Goal: Obtain resource: Obtain resource

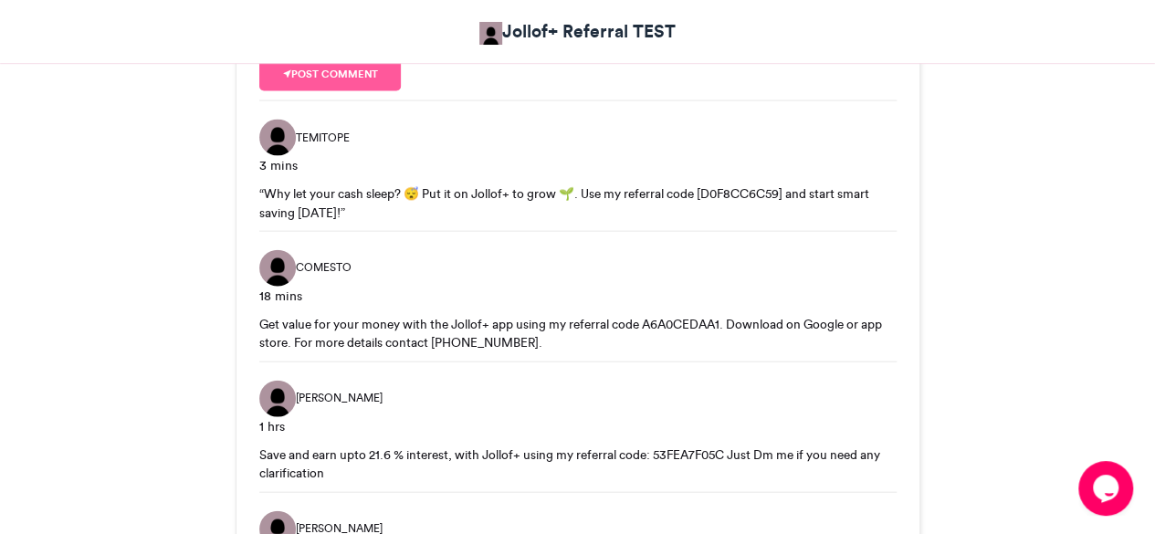
scroll to position [1918, 0]
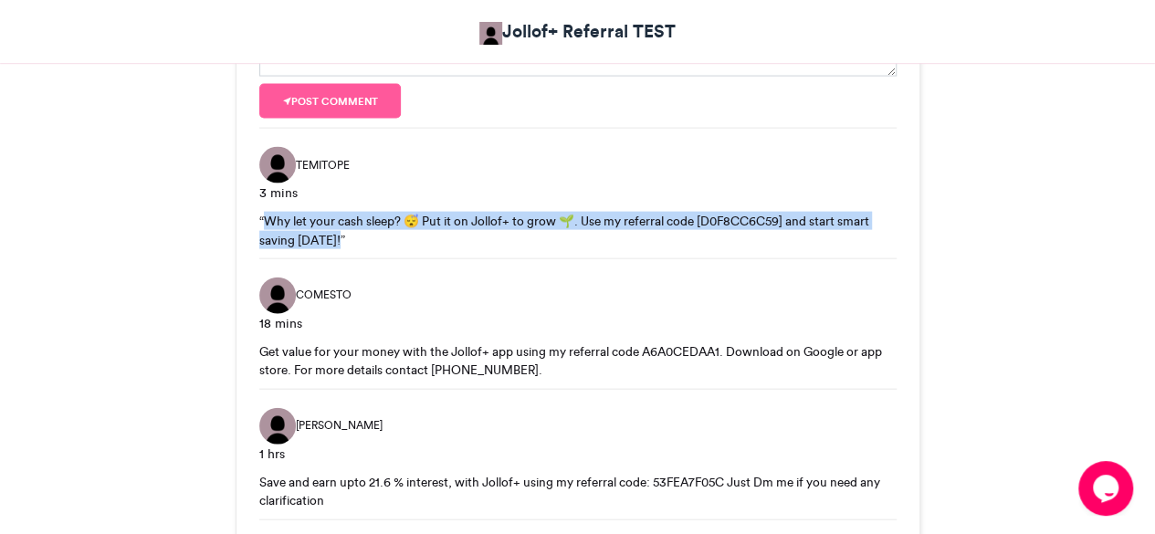
click at [263, 226] on div "“Why let your cash sleep? 😴 Put it on Jollof+ to grow 🌱. Use my referral code […" at bounding box center [577, 230] width 637 height 37
click at [342, 237] on div "“Why let your cash sleep? 😴 Put it on Jollof+ to grow 🌱. Use my referral code […" at bounding box center [577, 230] width 637 height 37
drag, startPoint x: 258, startPoint y: 214, endPoint x: 344, endPoint y: 235, distance: 88.4
click at [353, 238] on div "“Why let your cash sleep? 😴 Put it on Jollof+ to grow 🌱. Use my referral code […" at bounding box center [577, 230] width 637 height 37
copy div "“Why let your cash sleep? 😴 Put it on Jollof+ to grow 🌱. Use my referral code […"
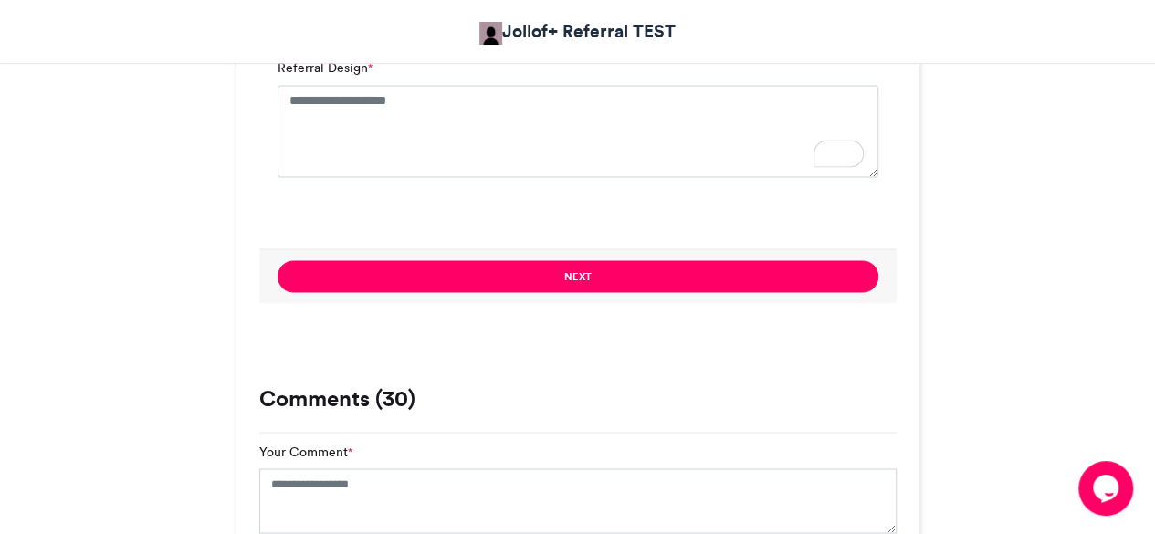
scroll to position [1461, 0]
click at [469, 141] on textarea "Referral Design *" at bounding box center [578, 130] width 601 height 91
paste textarea "**********"
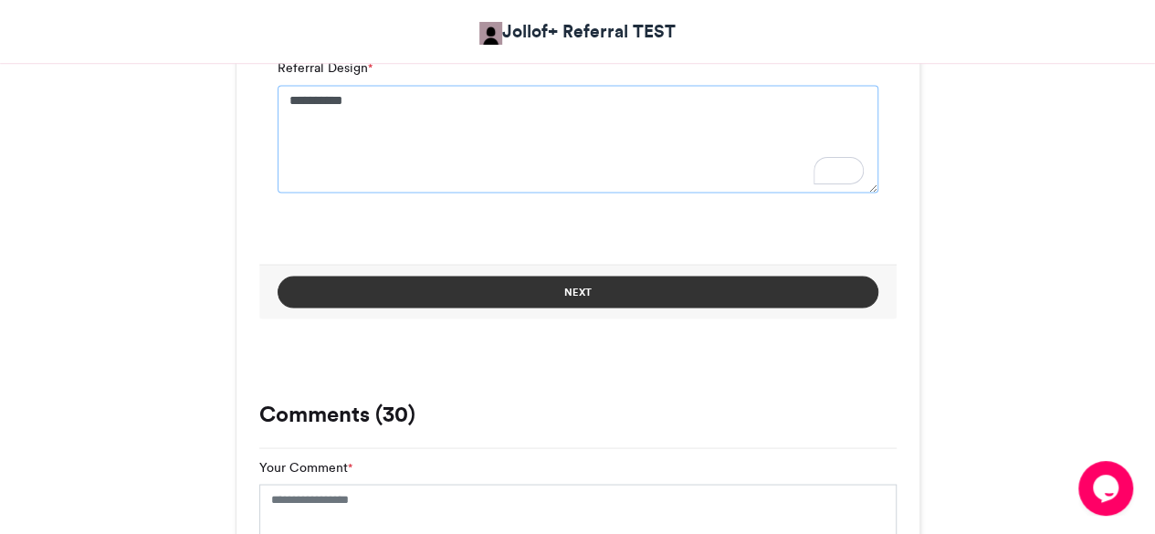
type textarea "**********"
click at [544, 285] on button "Next" at bounding box center [578, 292] width 601 height 32
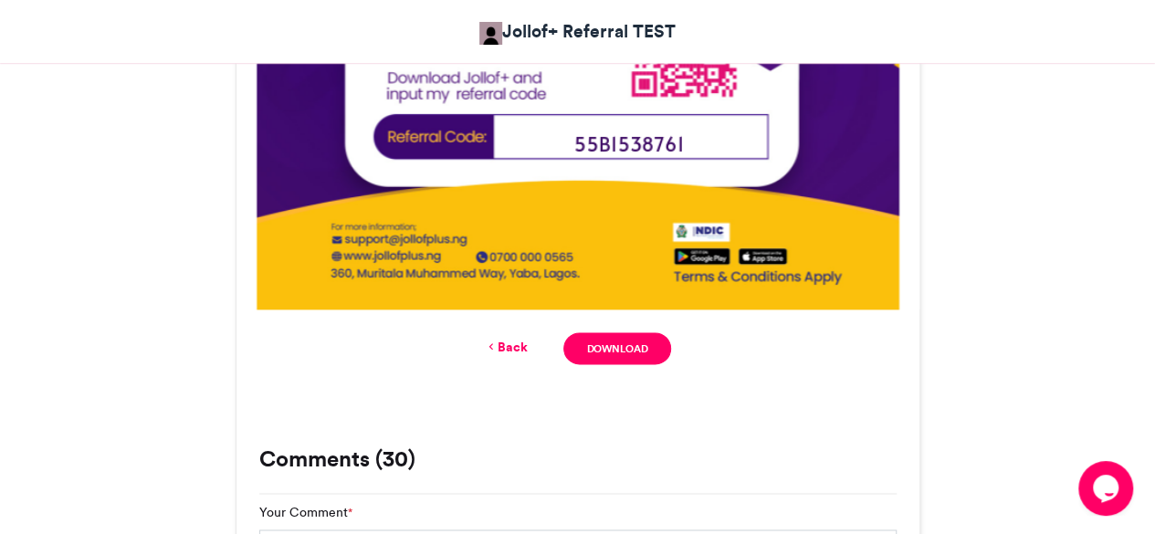
scroll to position [1117, 0]
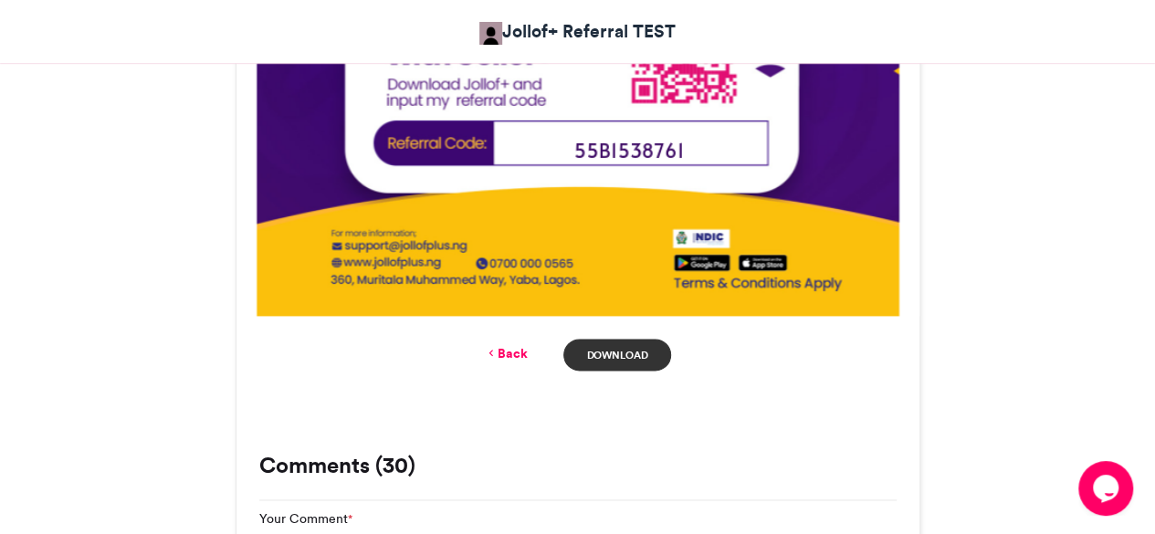
click at [615, 355] on link "Download" at bounding box center [616, 355] width 107 height 32
